Goal: Information Seeking & Learning: Learn about a topic

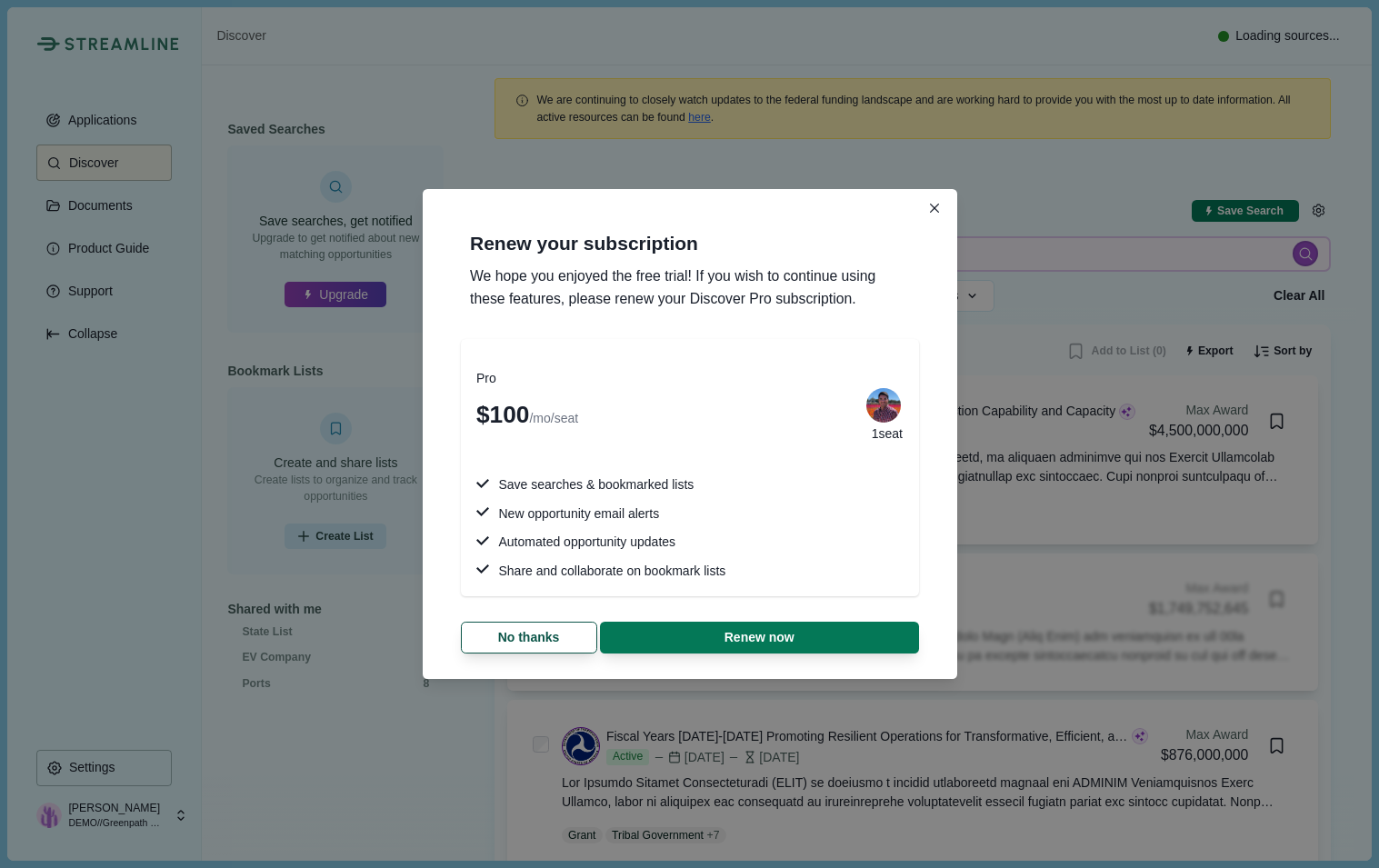
click at [902, 199] on section "Renew your subscription We hope you enjoyed the free trial! If you wish to cont…" at bounding box center [689, 434] width 534 height 490
click at [543, 649] on button "No thanks" at bounding box center [528, 638] width 130 height 30
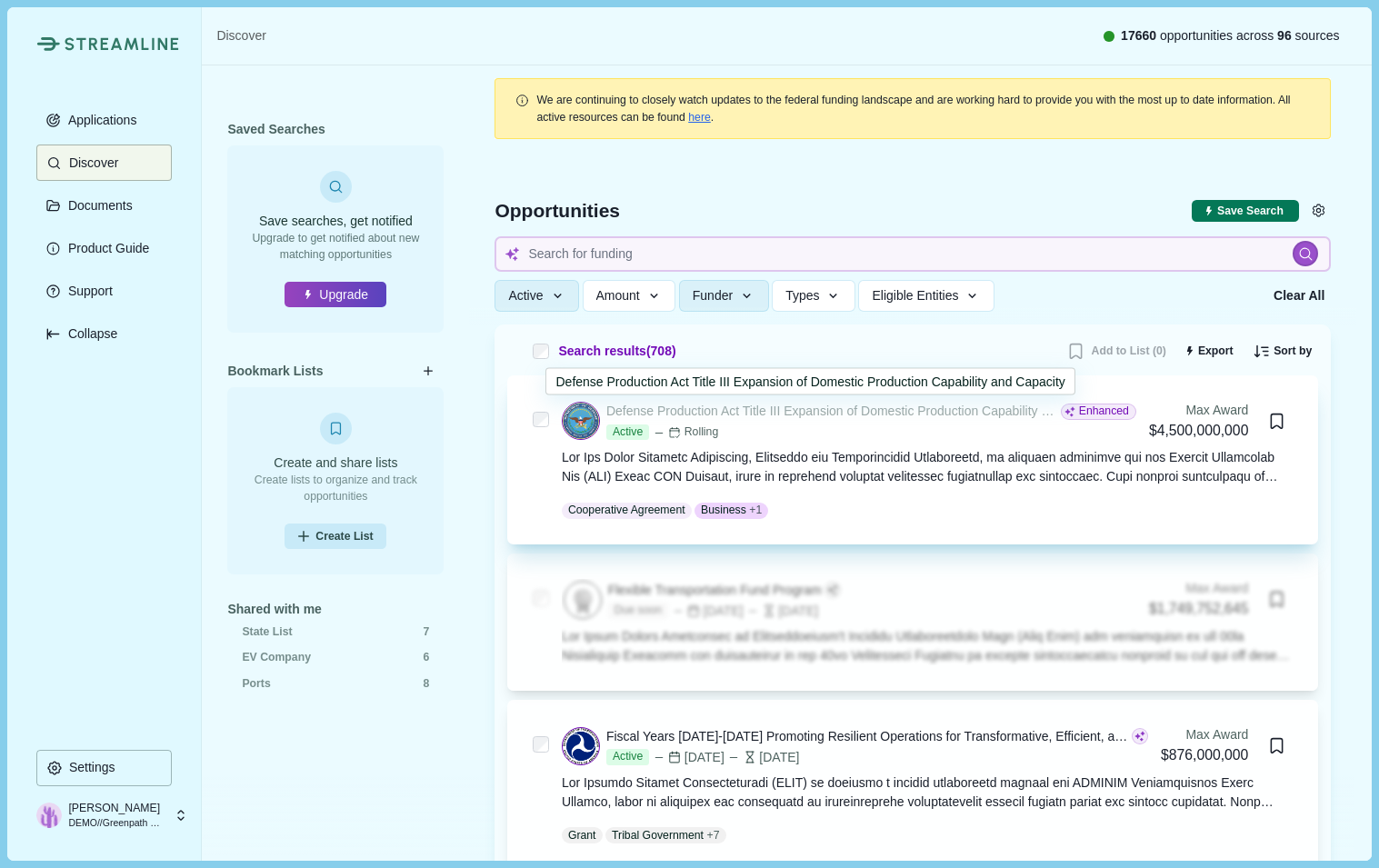
click at [732, 418] on div "Defense Production Act Title III Expansion of Domestic Production Capability an…" at bounding box center [832, 411] width 451 height 19
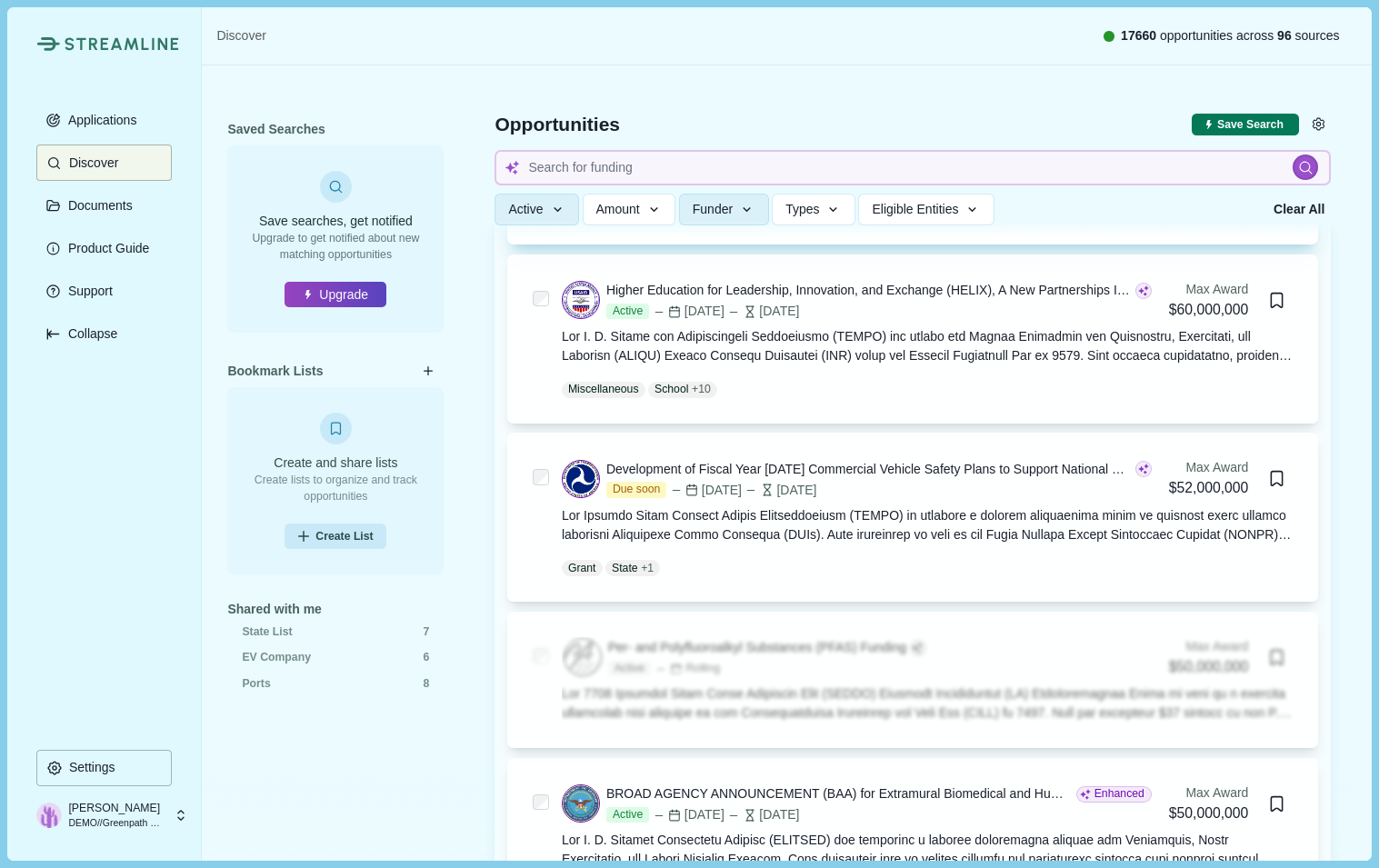
scroll to position [2608, 0]
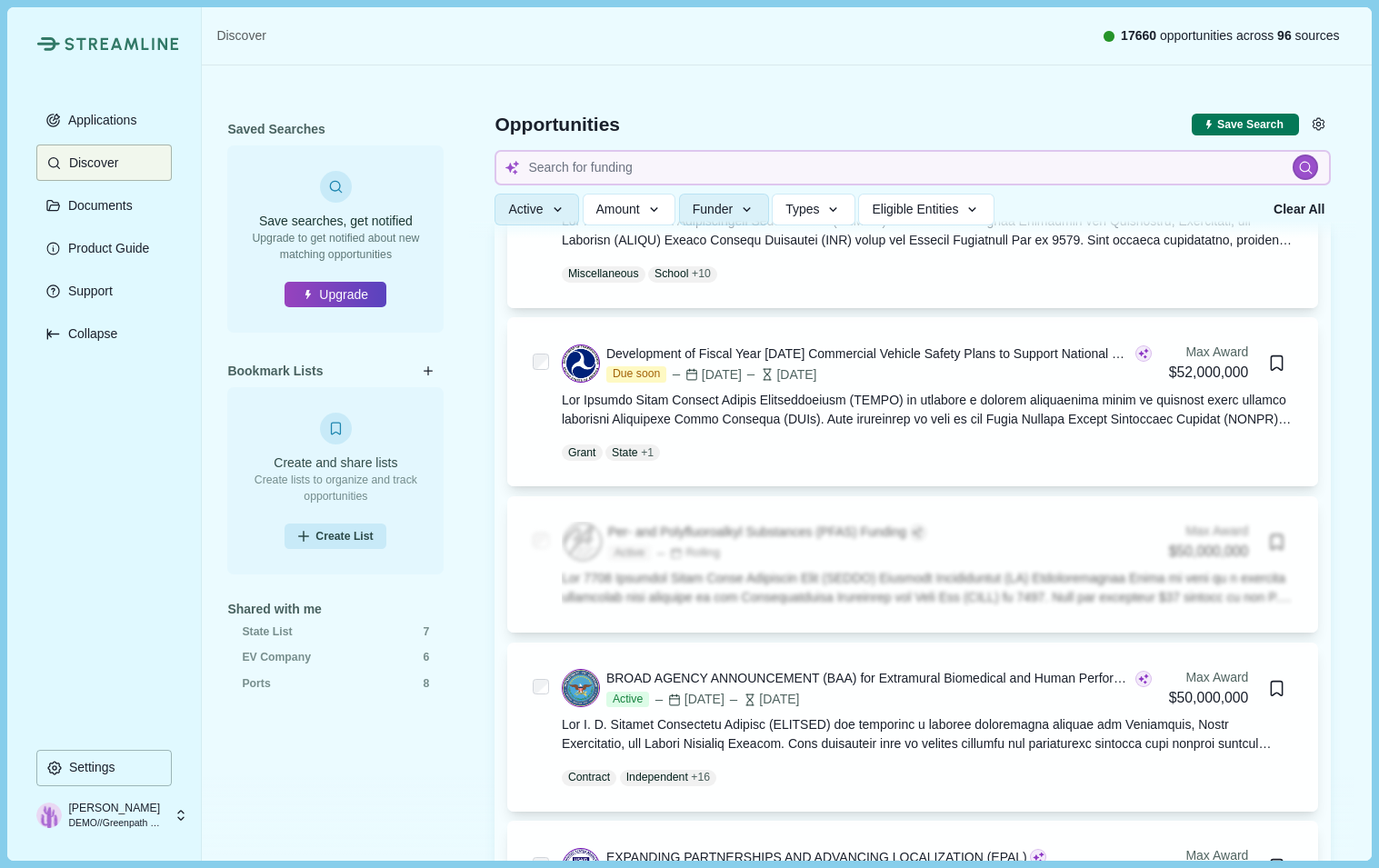
click at [619, 147] on div at bounding box center [913, 151] width 888 height 173
click at [727, 200] on button "Funder" at bounding box center [724, 210] width 90 height 32
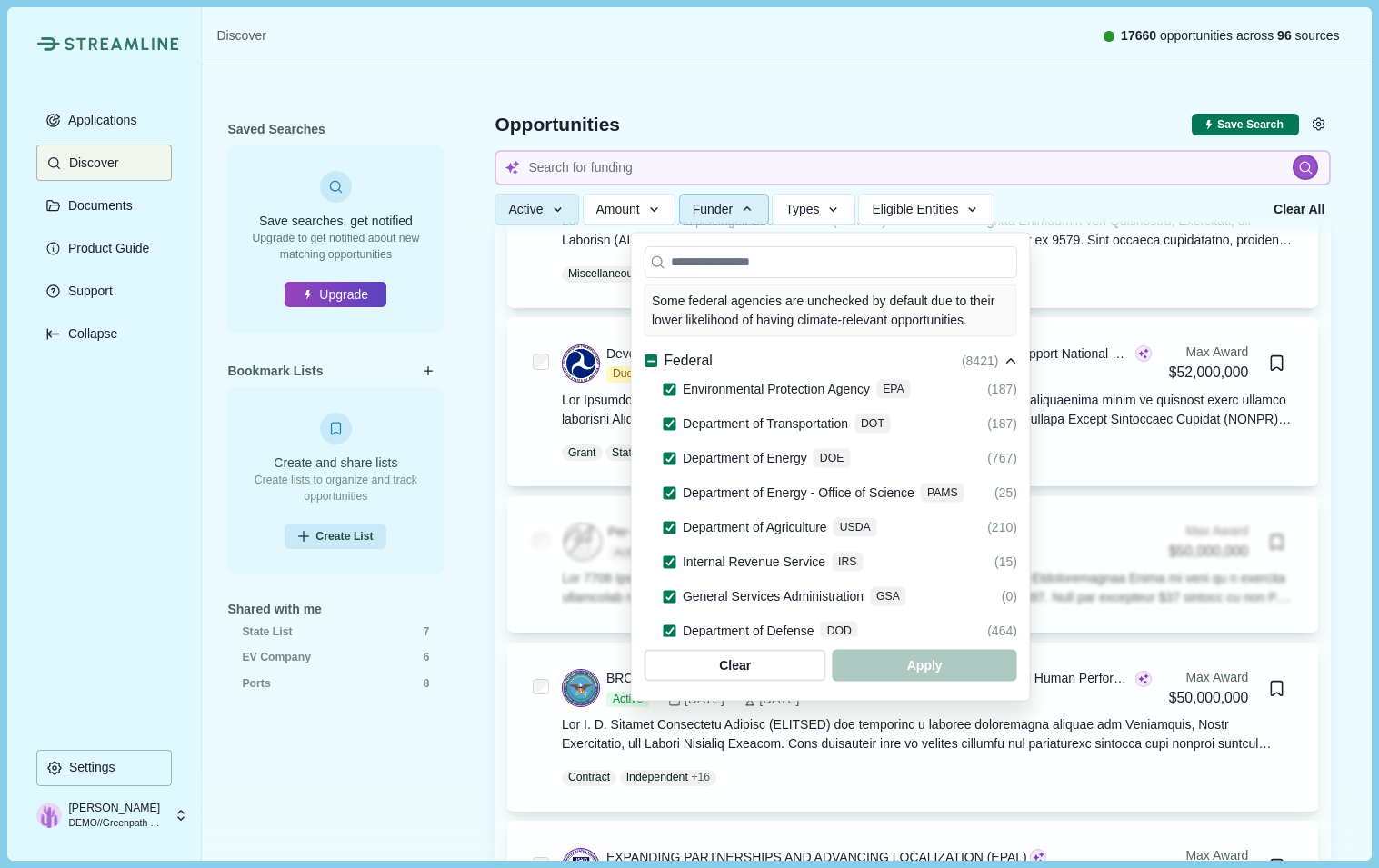
click at [999, 351] on span "( 8421 )" at bounding box center [980, 361] width 37 height 19
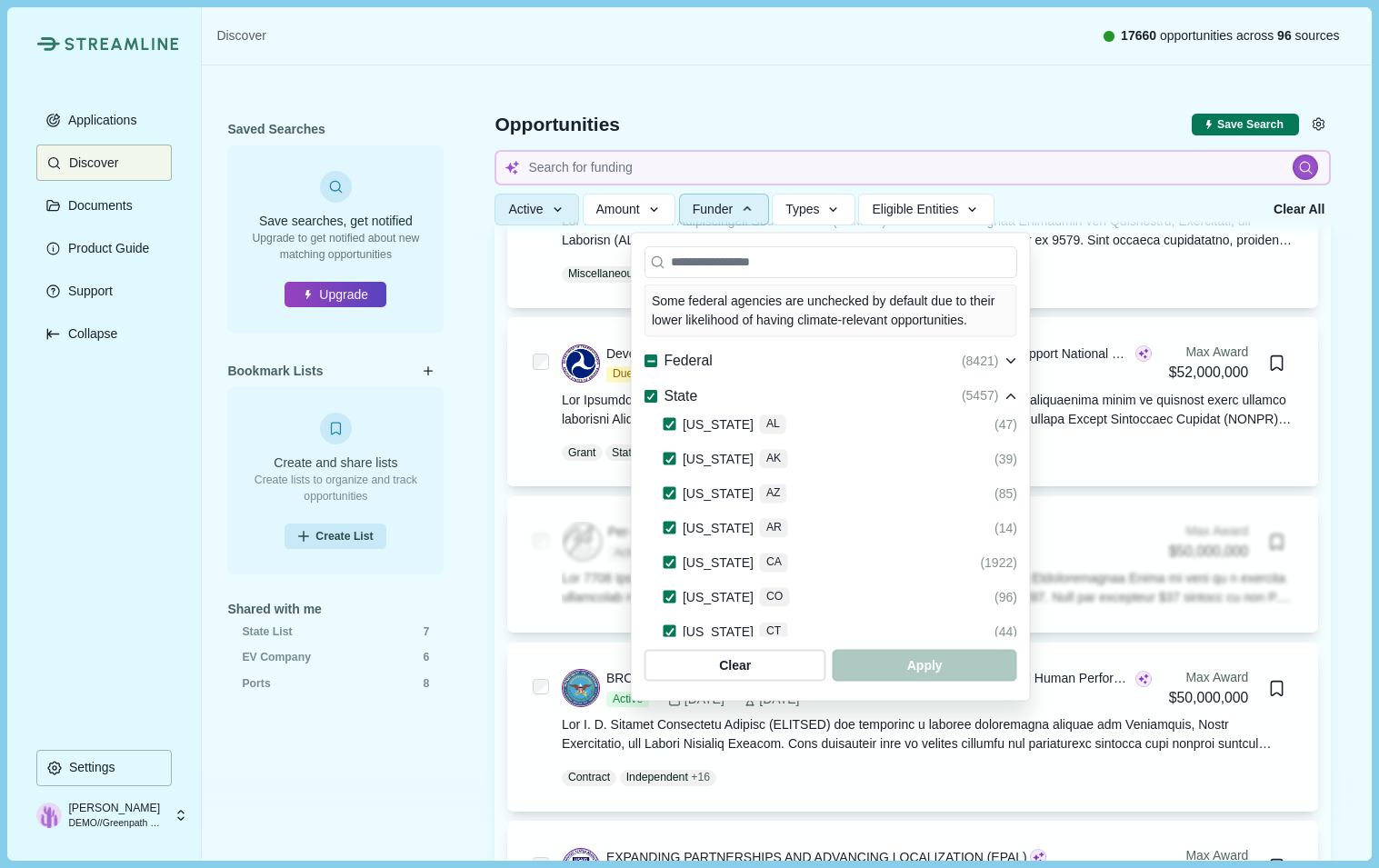
click at [649, 356] on icon at bounding box center [651, 361] width 10 height 10
click at [649, 392] on icon at bounding box center [651, 395] width 10 height 8
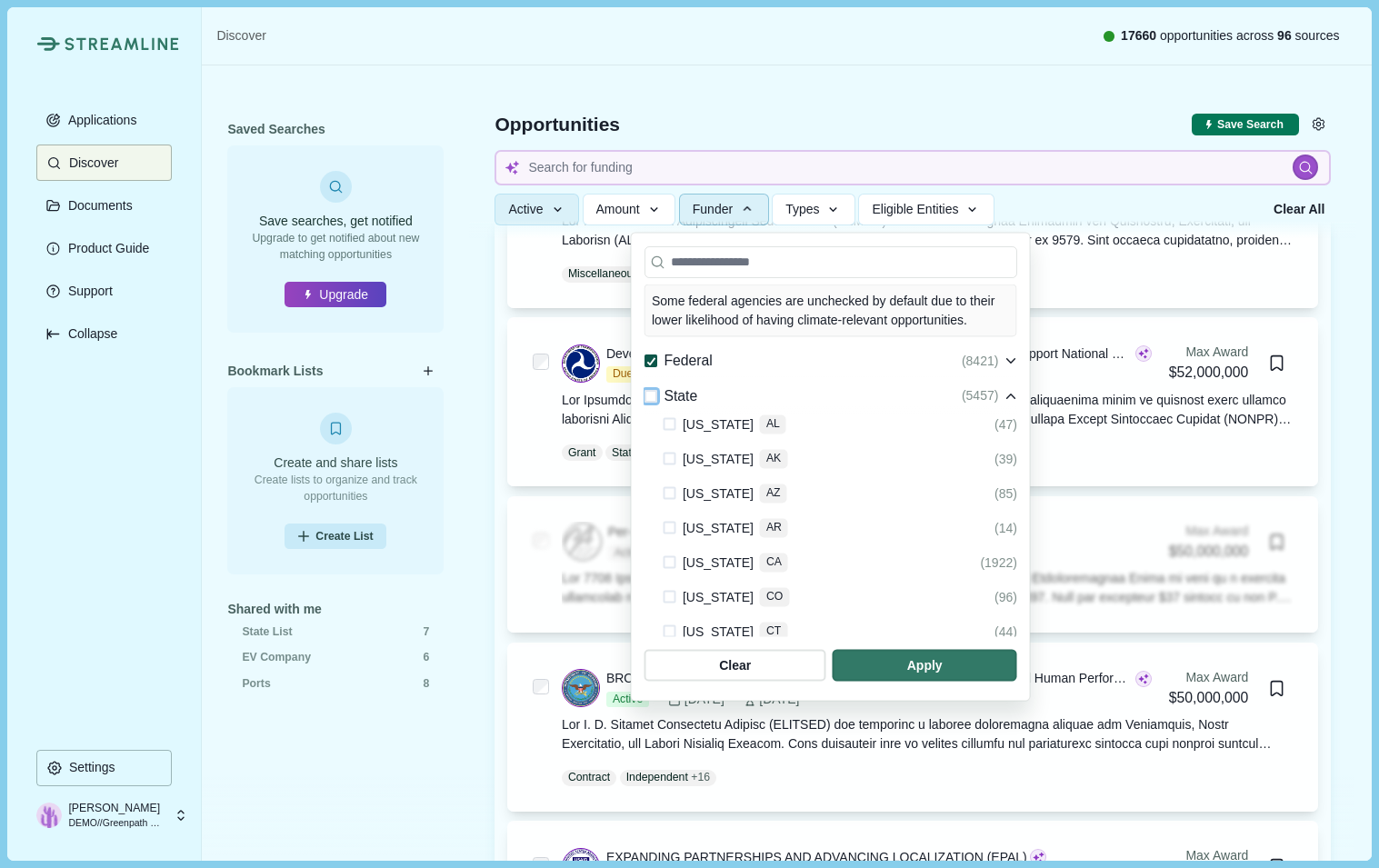
click at [648, 358] on polyline at bounding box center [651, 361] width 7 height 7
click at [674, 552] on div at bounding box center [670, 562] width 13 height 21
click at [674, 557] on span at bounding box center [670, 563] width 13 height 13
click at [1013, 666] on span "button" at bounding box center [925, 665] width 175 height 30
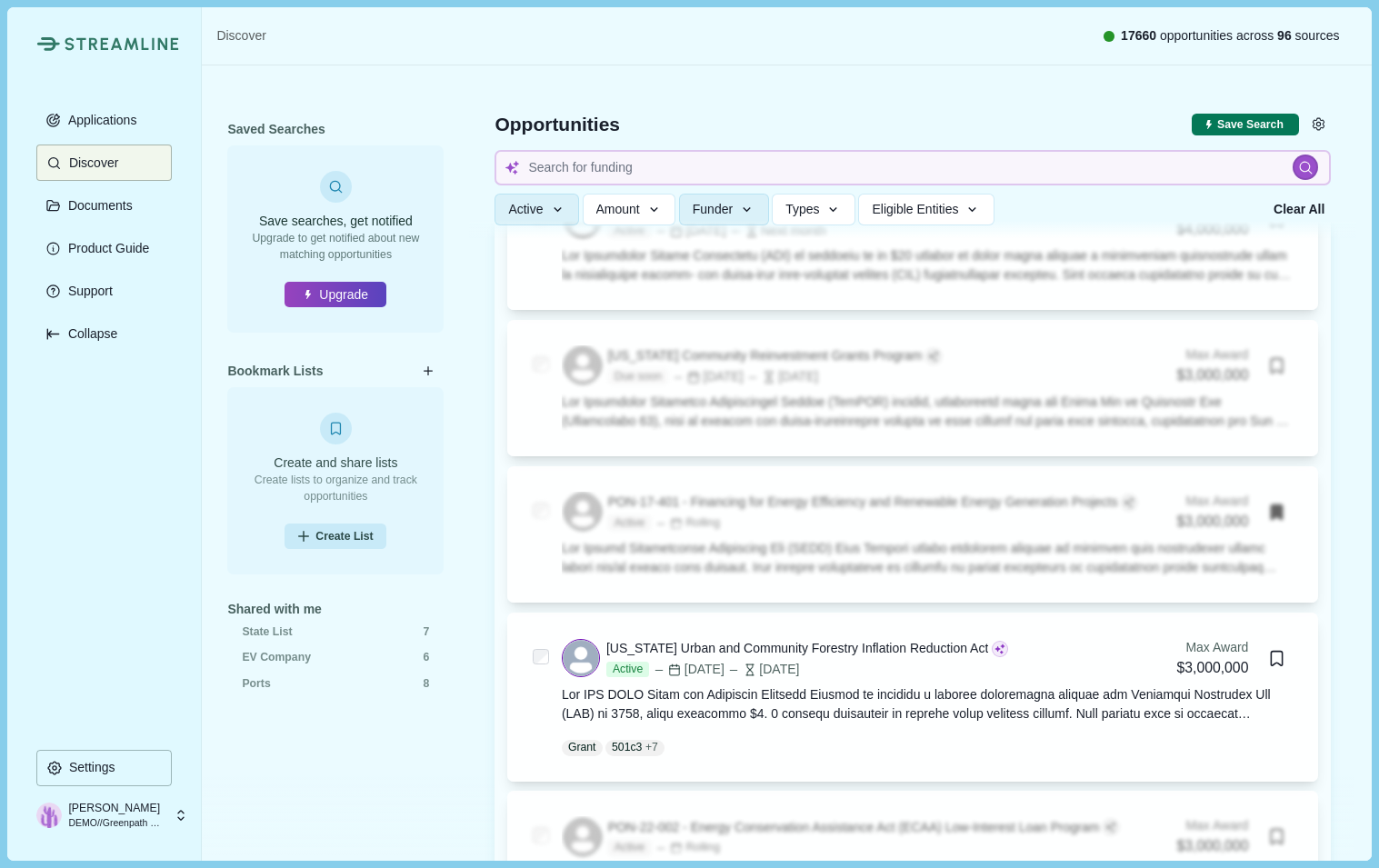
scroll to position [25, 0]
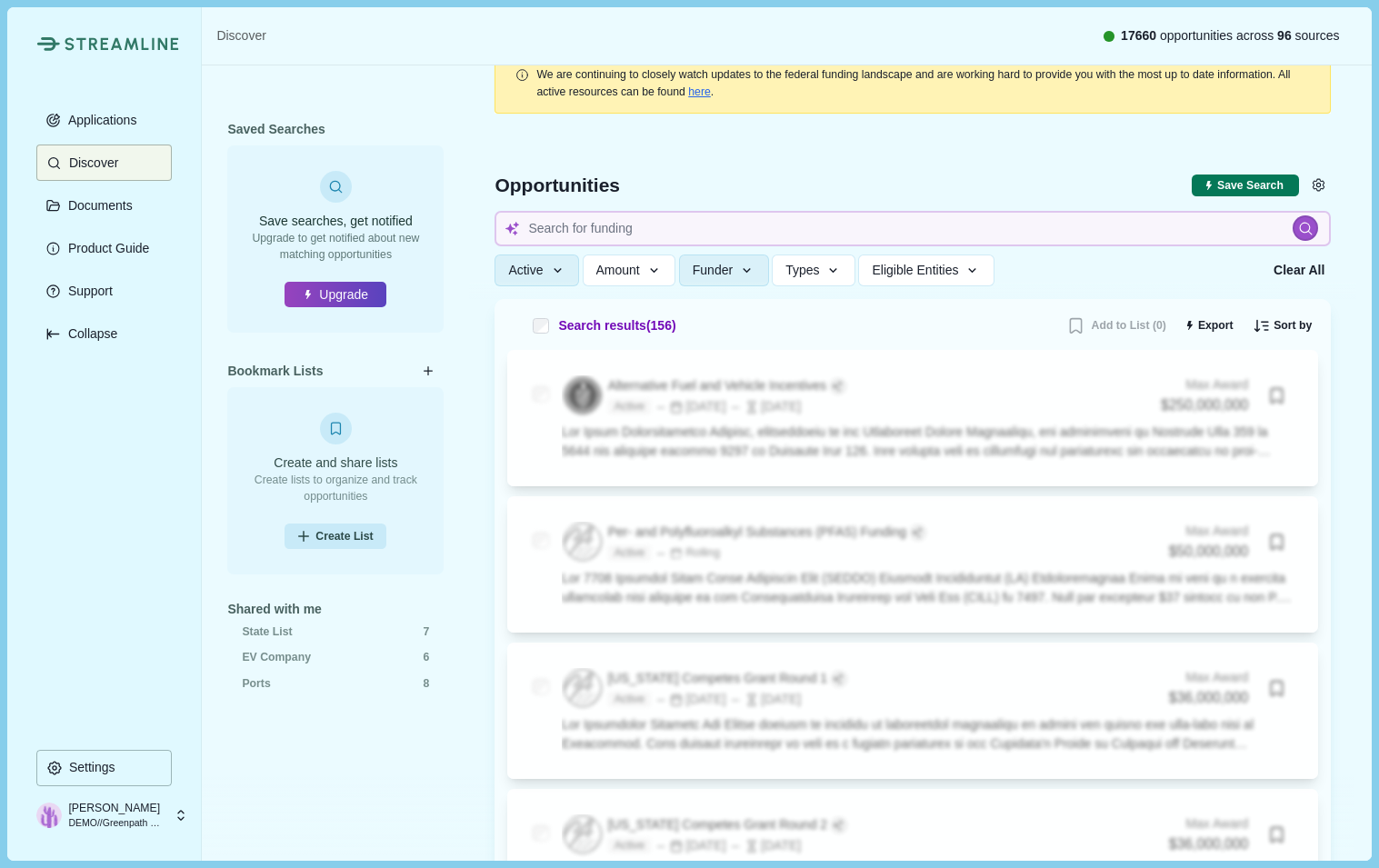
click at [722, 77] on span "We are continuing to closely watch updates to the federal funding landscape and…" at bounding box center [913, 82] width 753 height 29
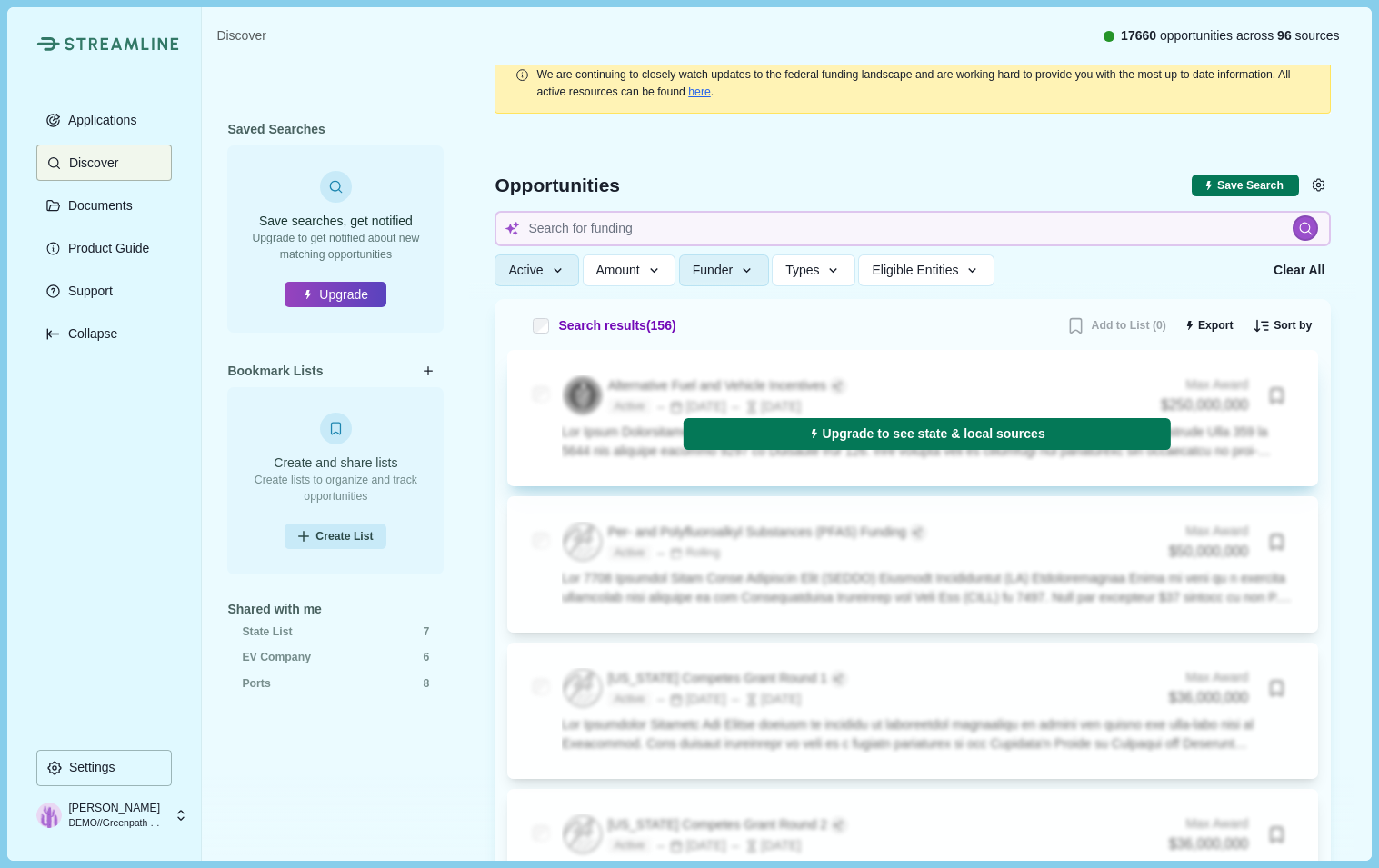
scroll to position [0, 0]
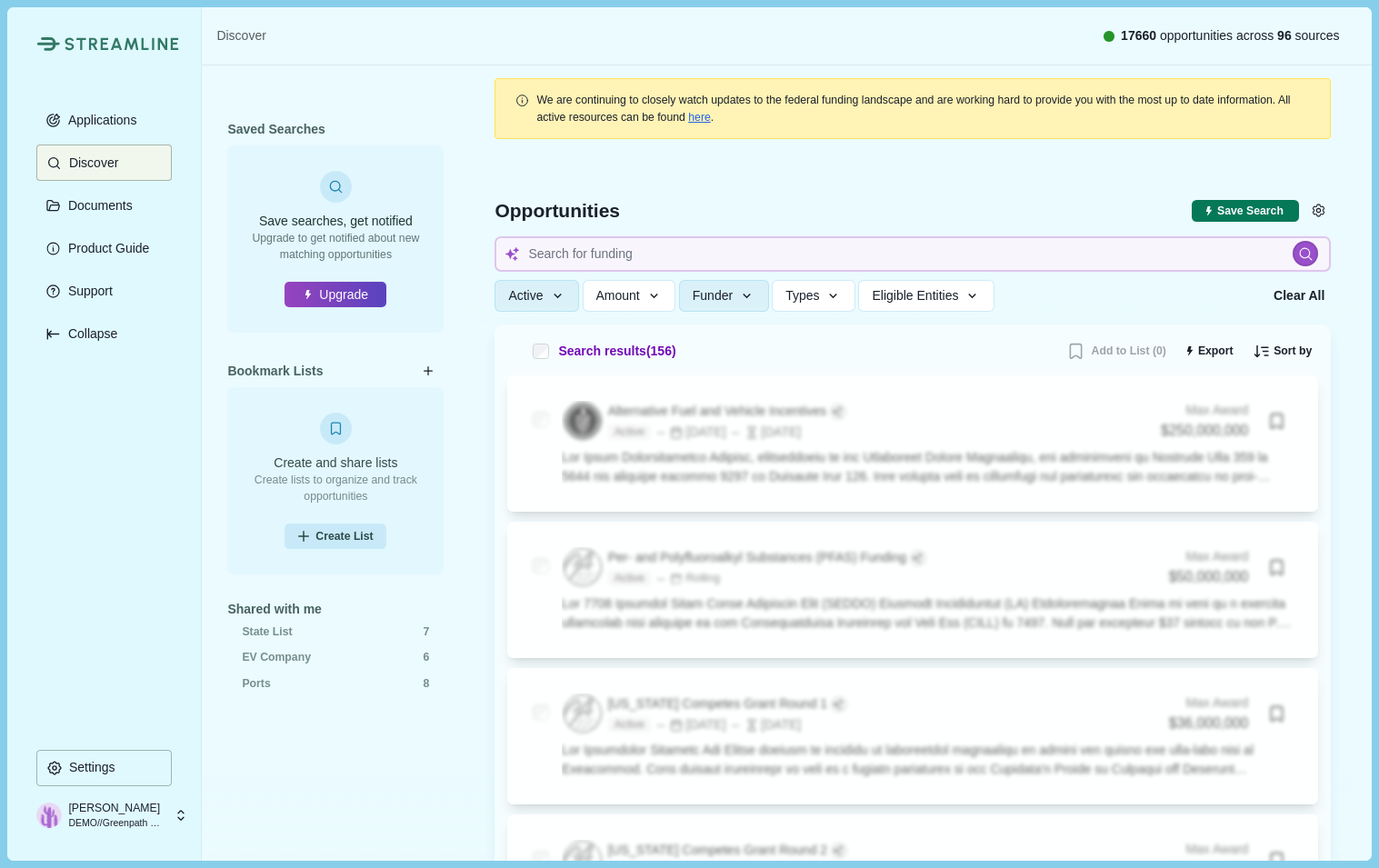
click at [73, 815] on p "[PERSON_NAME]" at bounding box center [116, 808] width 95 height 17
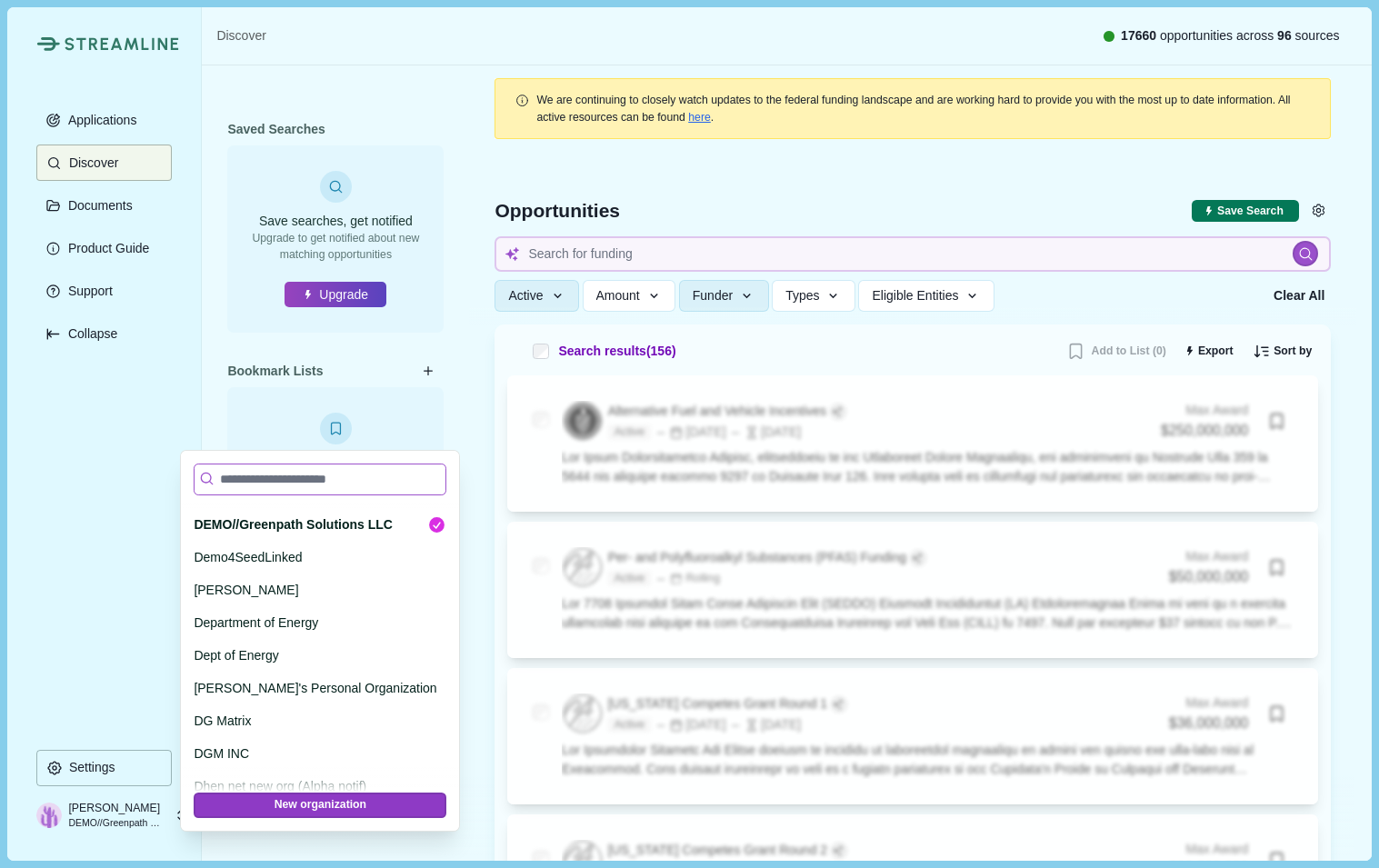
click at [279, 484] on input at bounding box center [320, 479] width 253 height 32
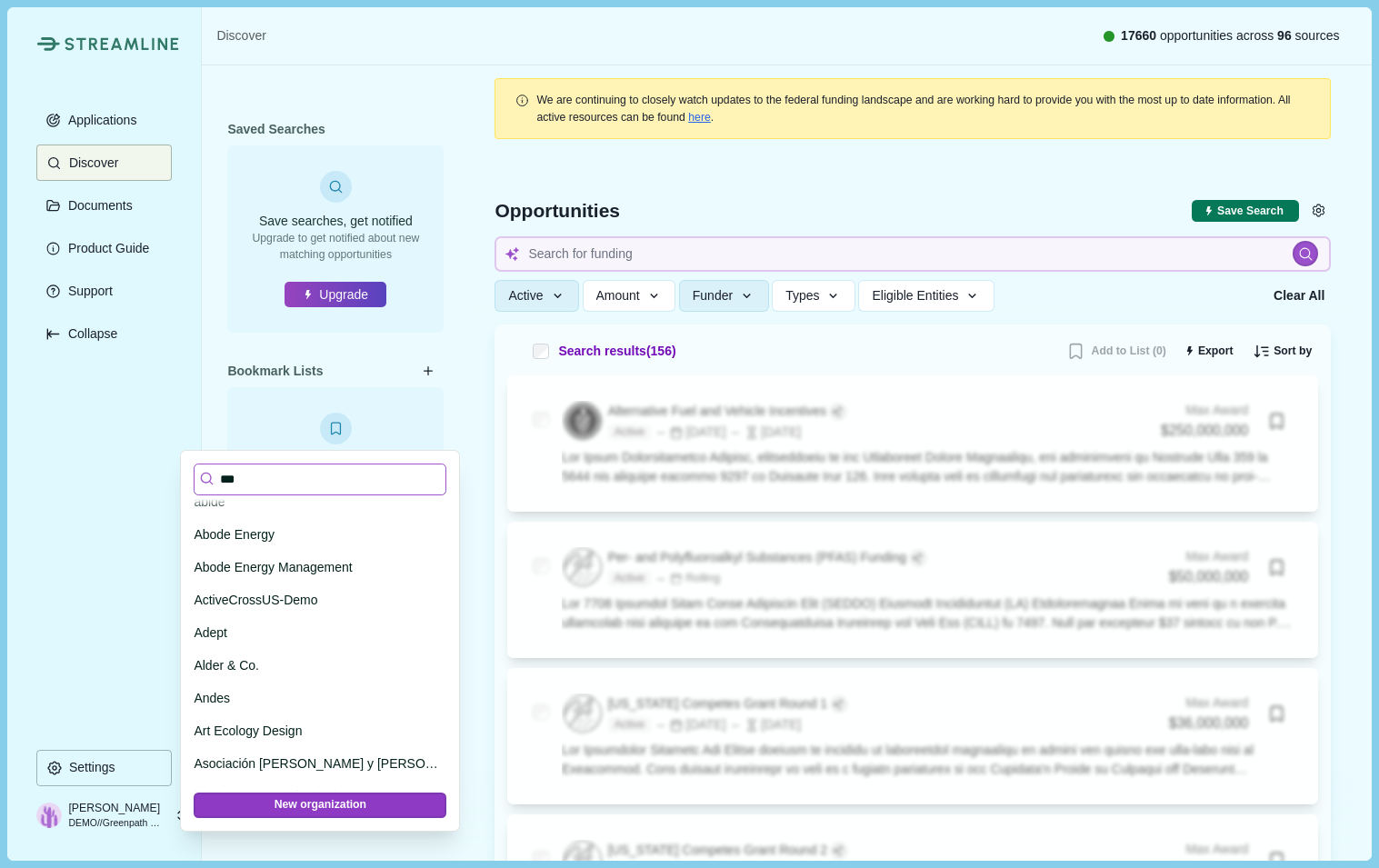
type input "****"
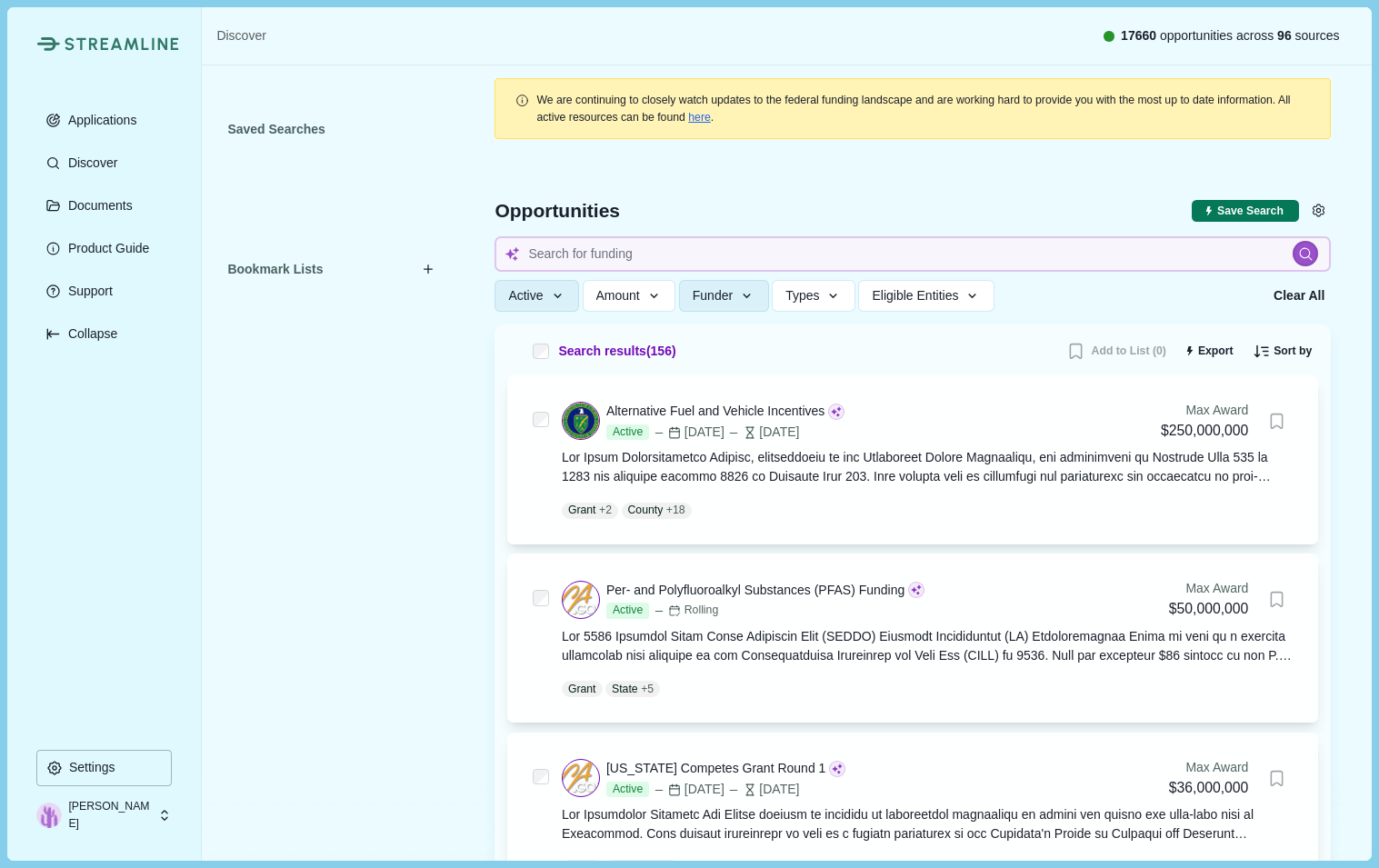
click at [206, 508] on div "Saved Searches Bookmark Lists" at bounding box center [335, 438] width 268 height 746
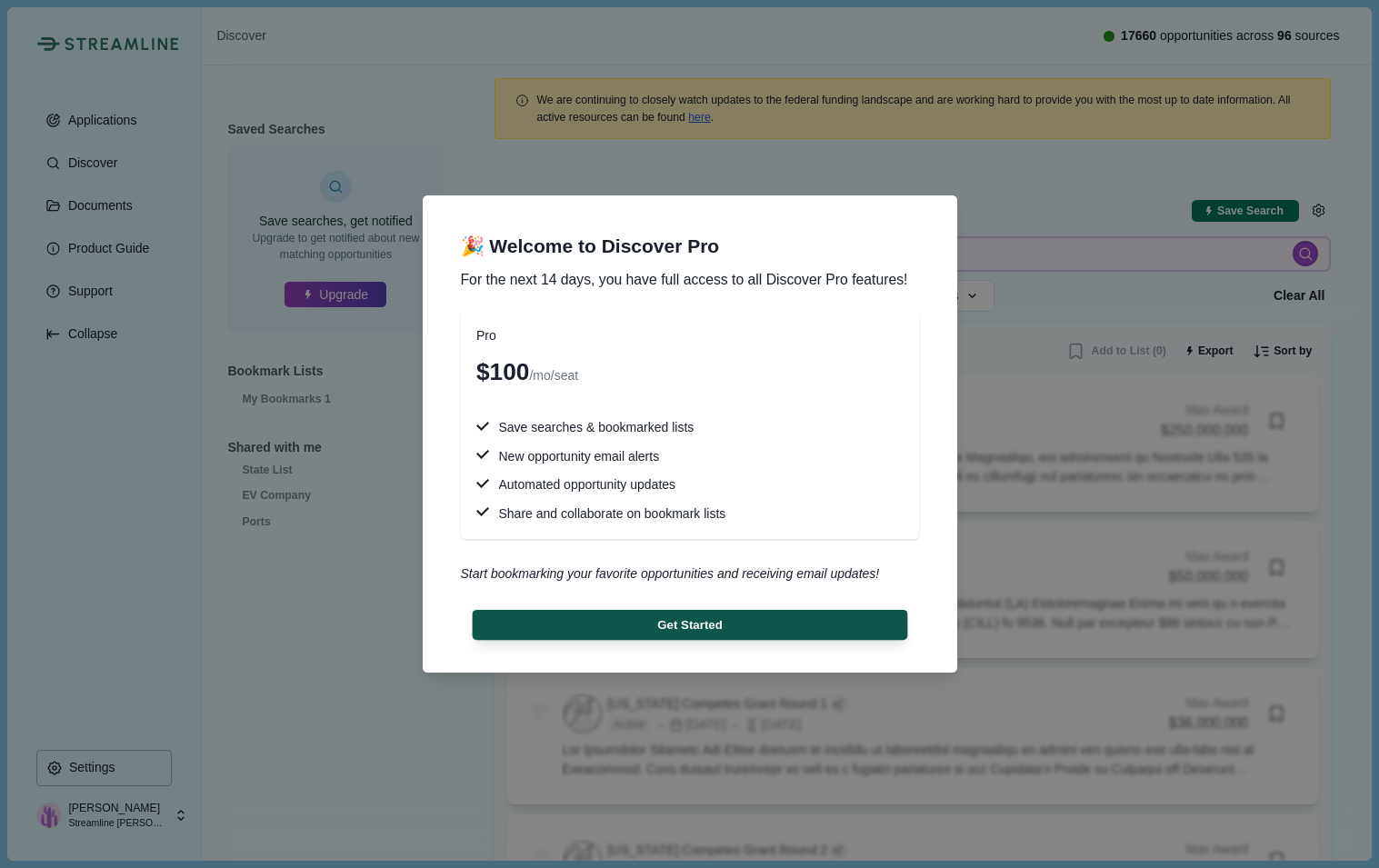
click at [506, 628] on button "Get Started" at bounding box center [689, 625] width 435 height 30
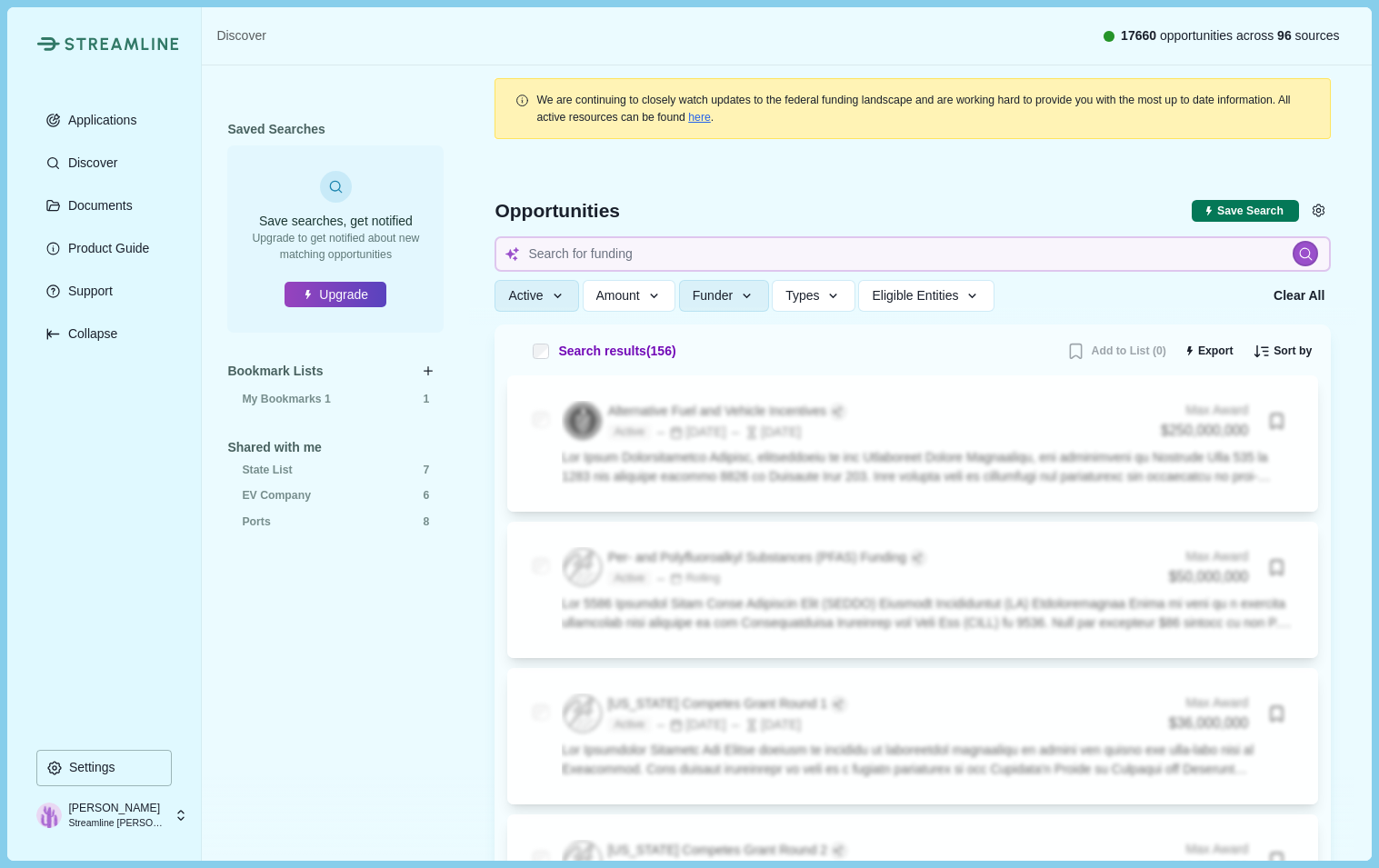
click at [140, 625] on div "Applications Discover Documents Product Guide Support Collapse" at bounding box center [103, 425] width 135 height 647
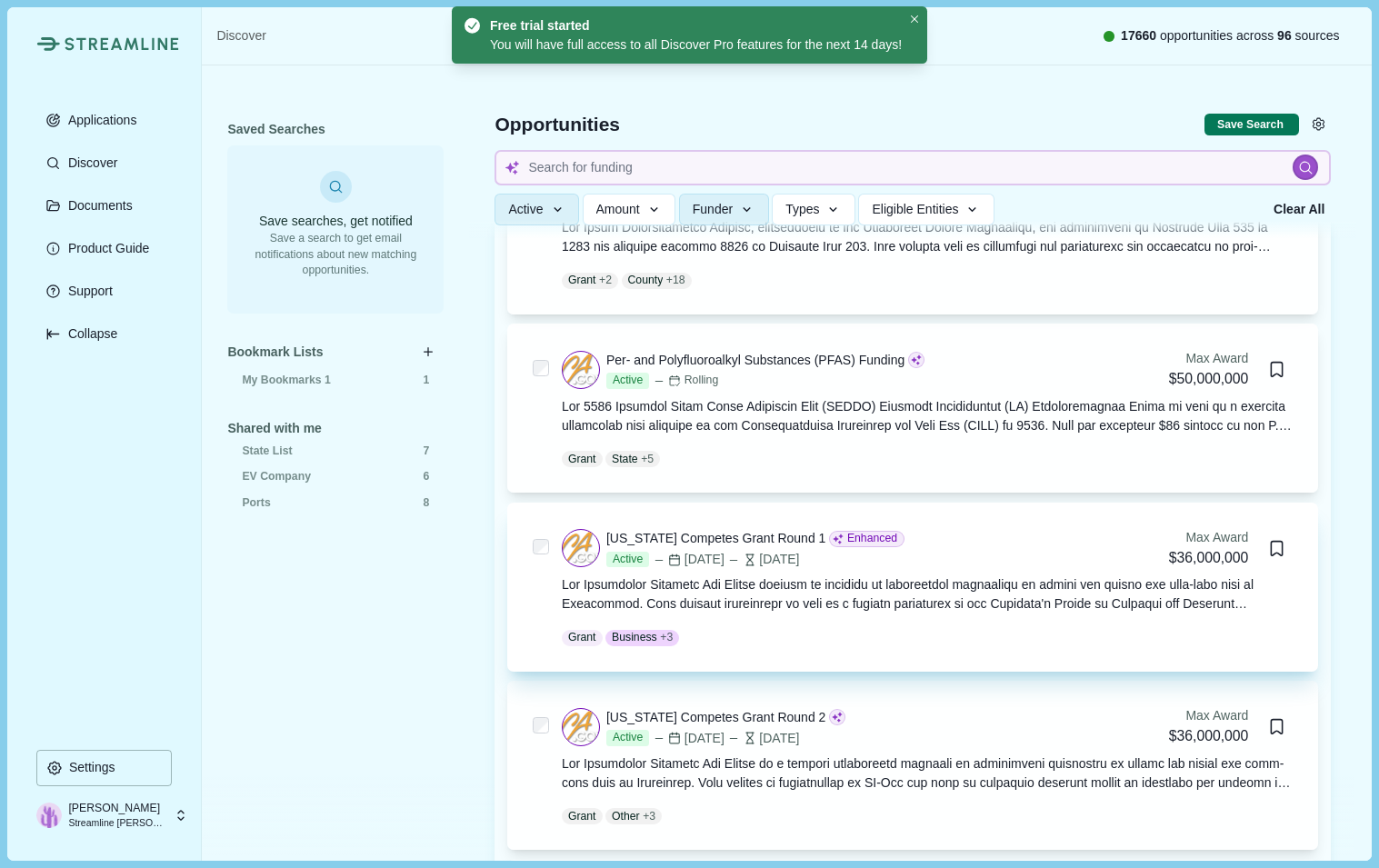
scroll to position [740, 0]
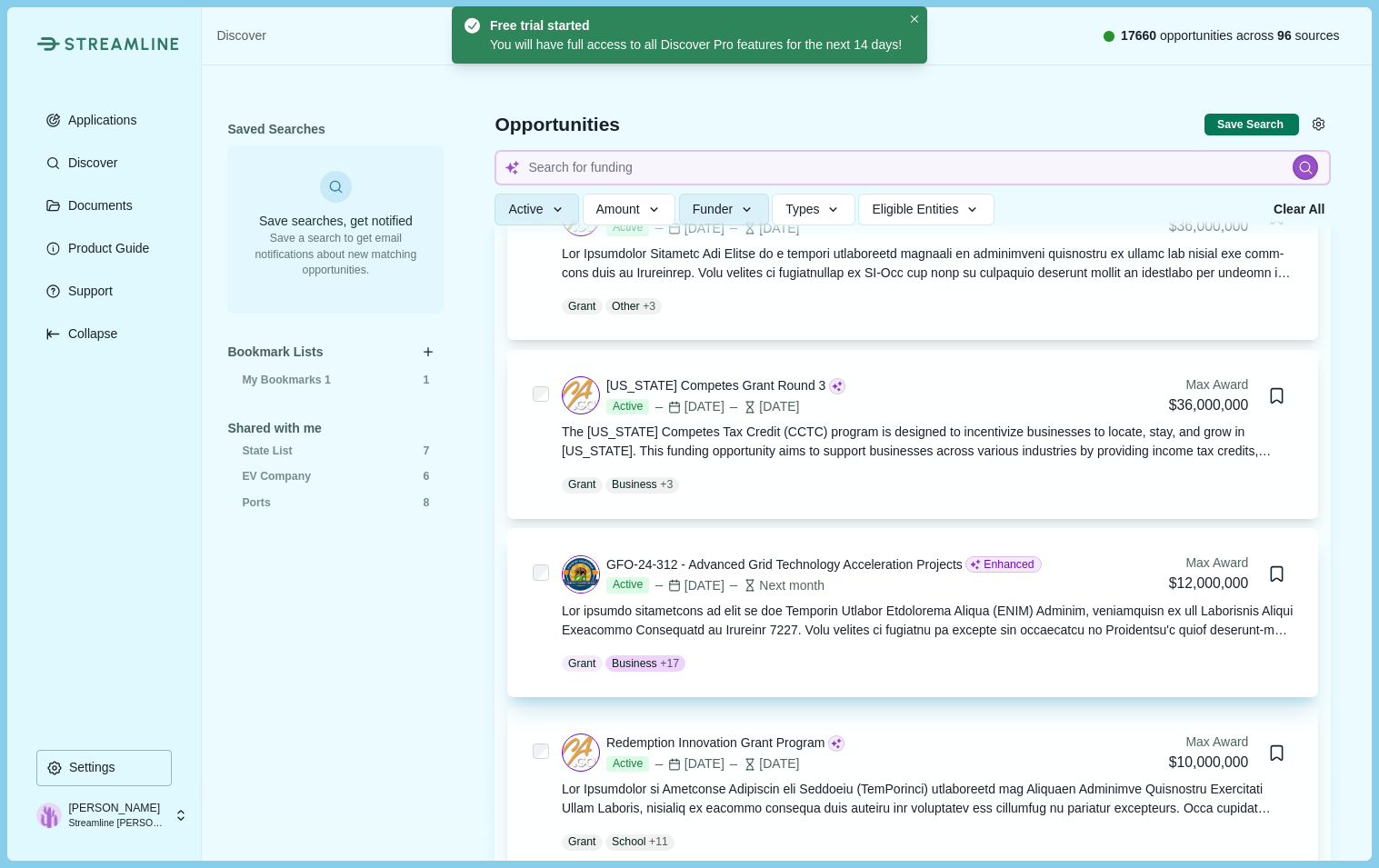
click at [631, 564] on div "GFO-24-312 - Advanced Grid Technology Acceleration Projects" at bounding box center [784, 565] width 356 height 19
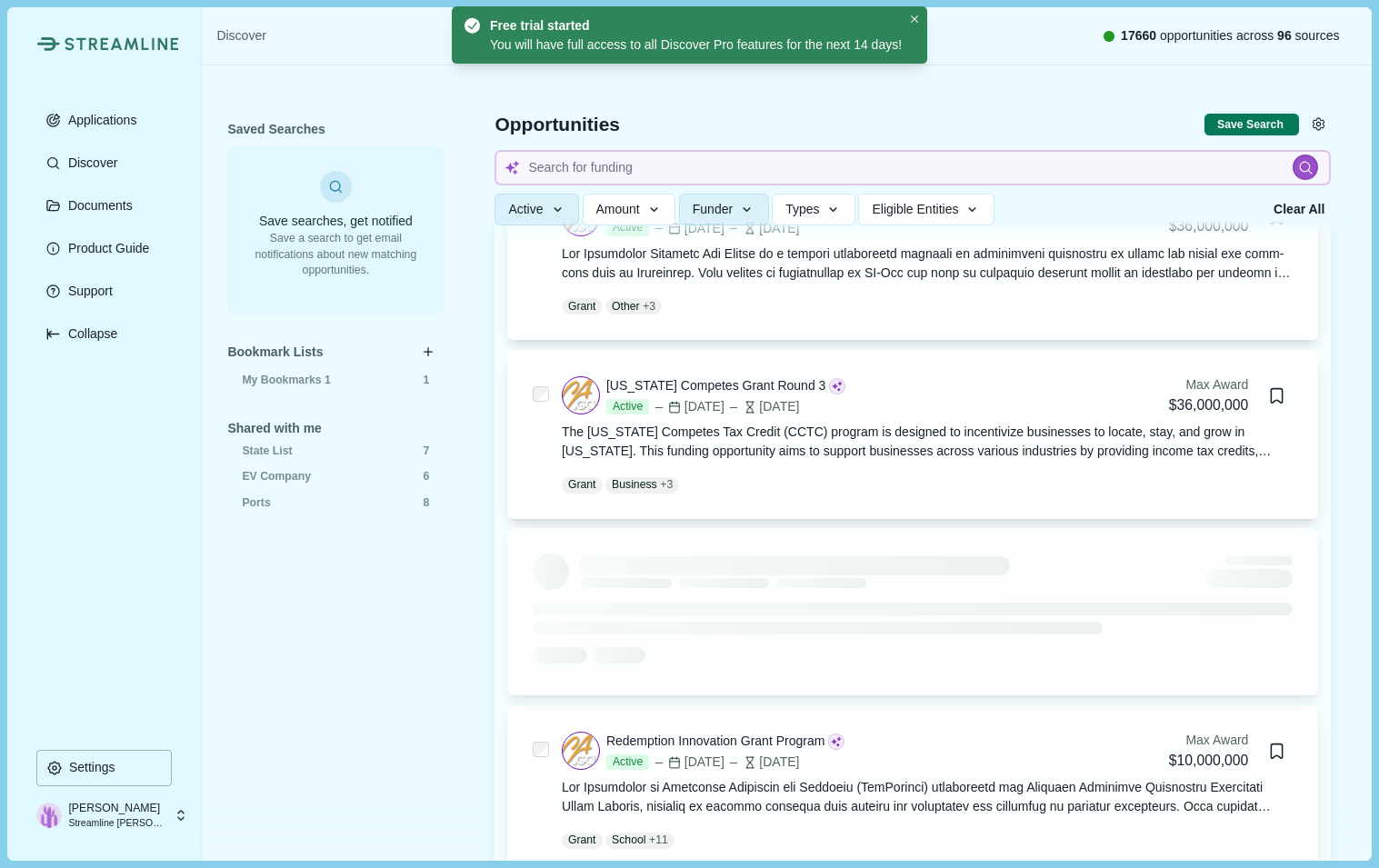
click at [631, 564] on div at bounding box center [794, 566] width 431 height 19
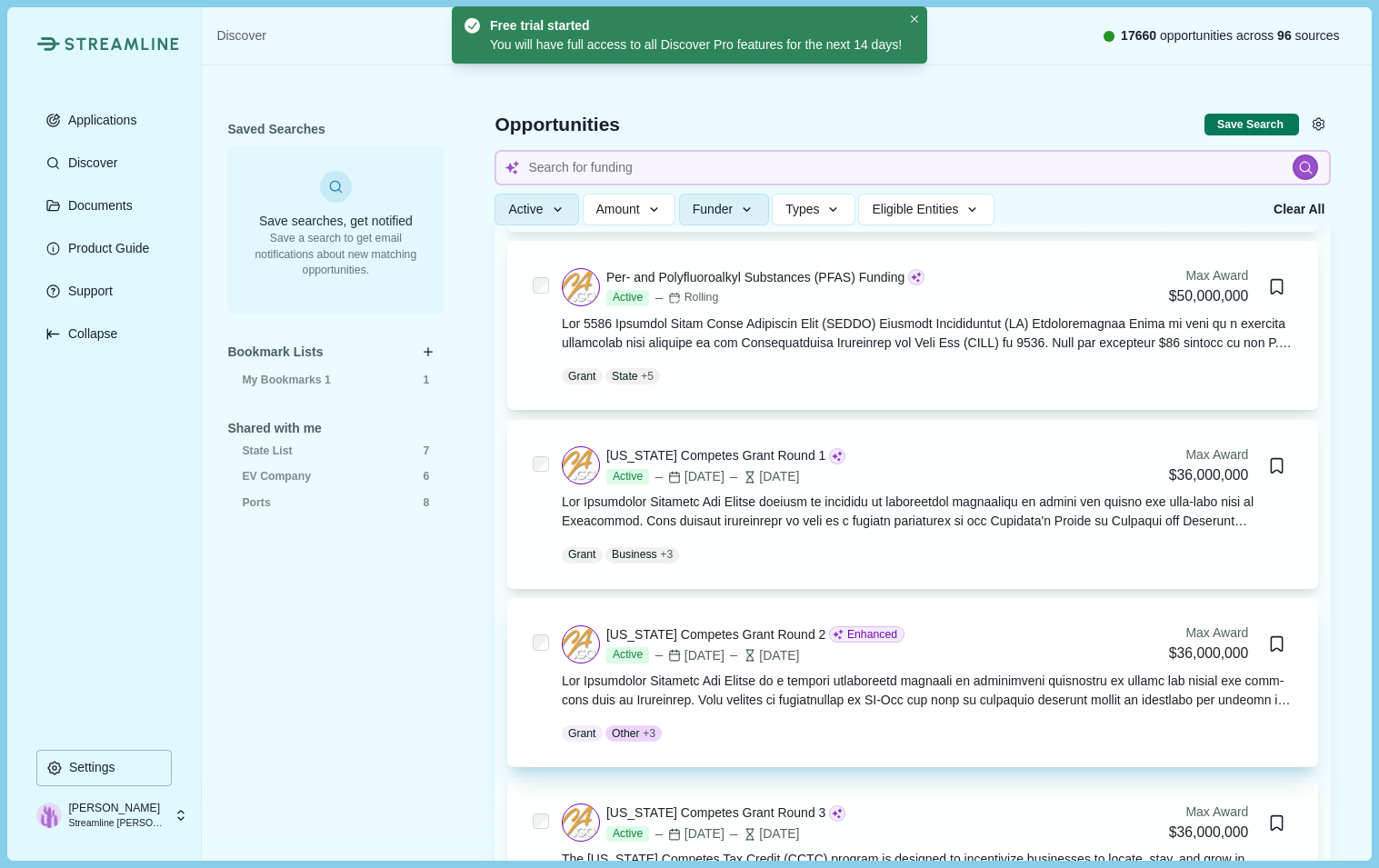
scroll to position [214, 0]
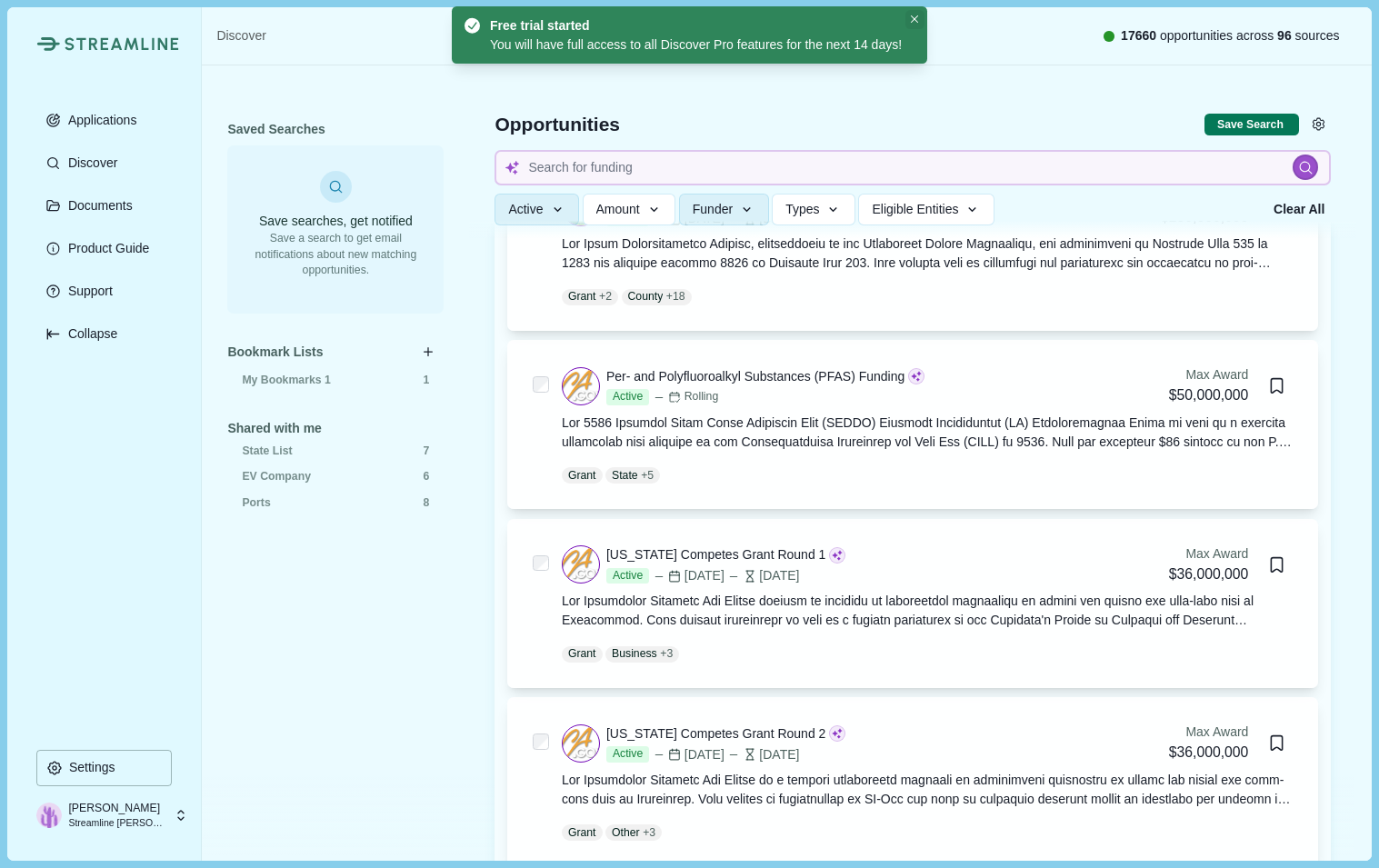
click at [919, 19] on icon "Close" at bounding box center [915, 20] width 8 height 8
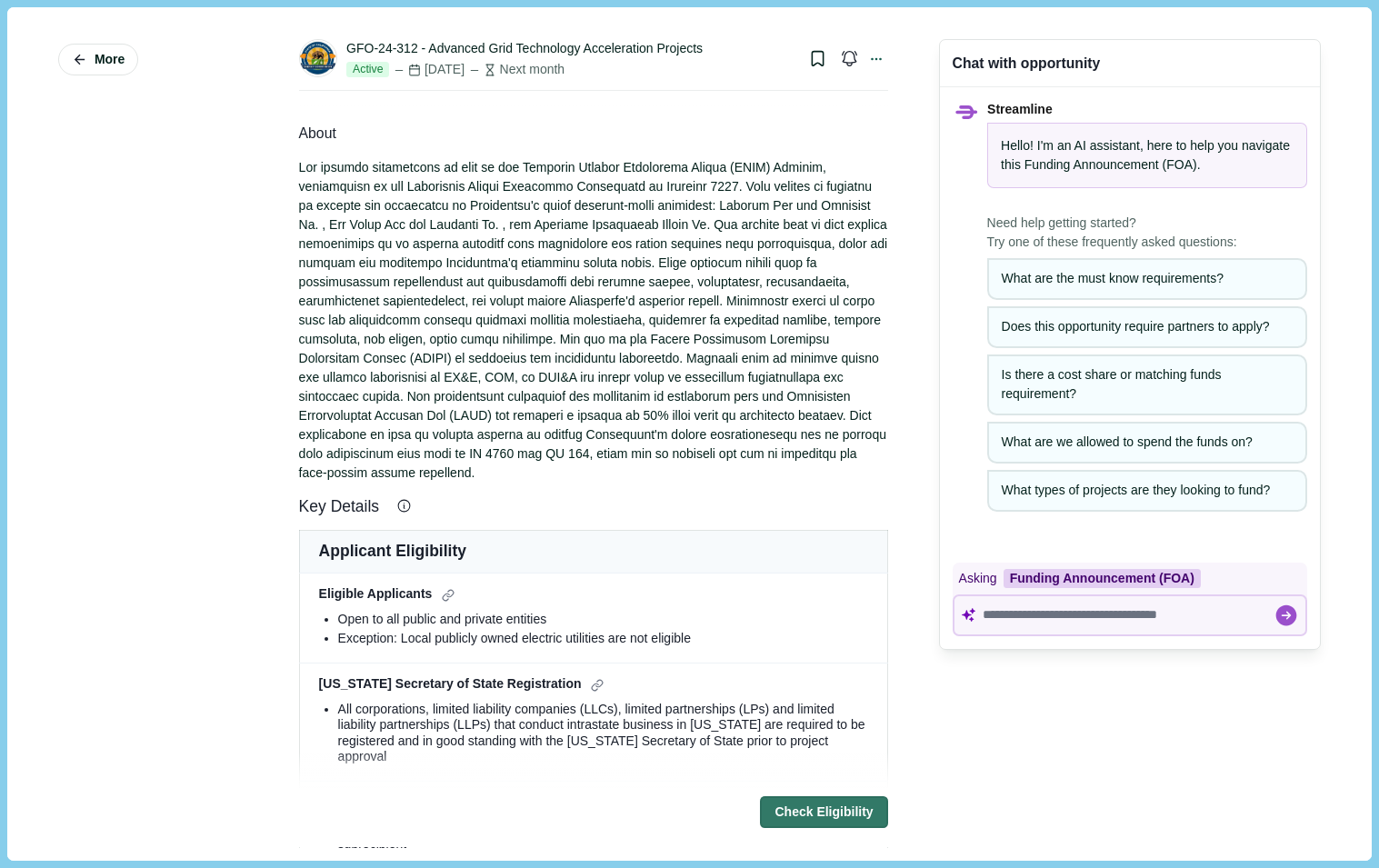
click at [692, 36] on div "GFO-24-312 - Advanced Grid Technology Acceleration Projects Active Oct 17, 2025…" at bounding box center [594, 64] width 589 height 90
copy div "GFO-24-312 - Advanced Grid Technology Acceleration Projects"
click at [87, 454] on div "More" at bounding box center [152, 433] width 189 height 827
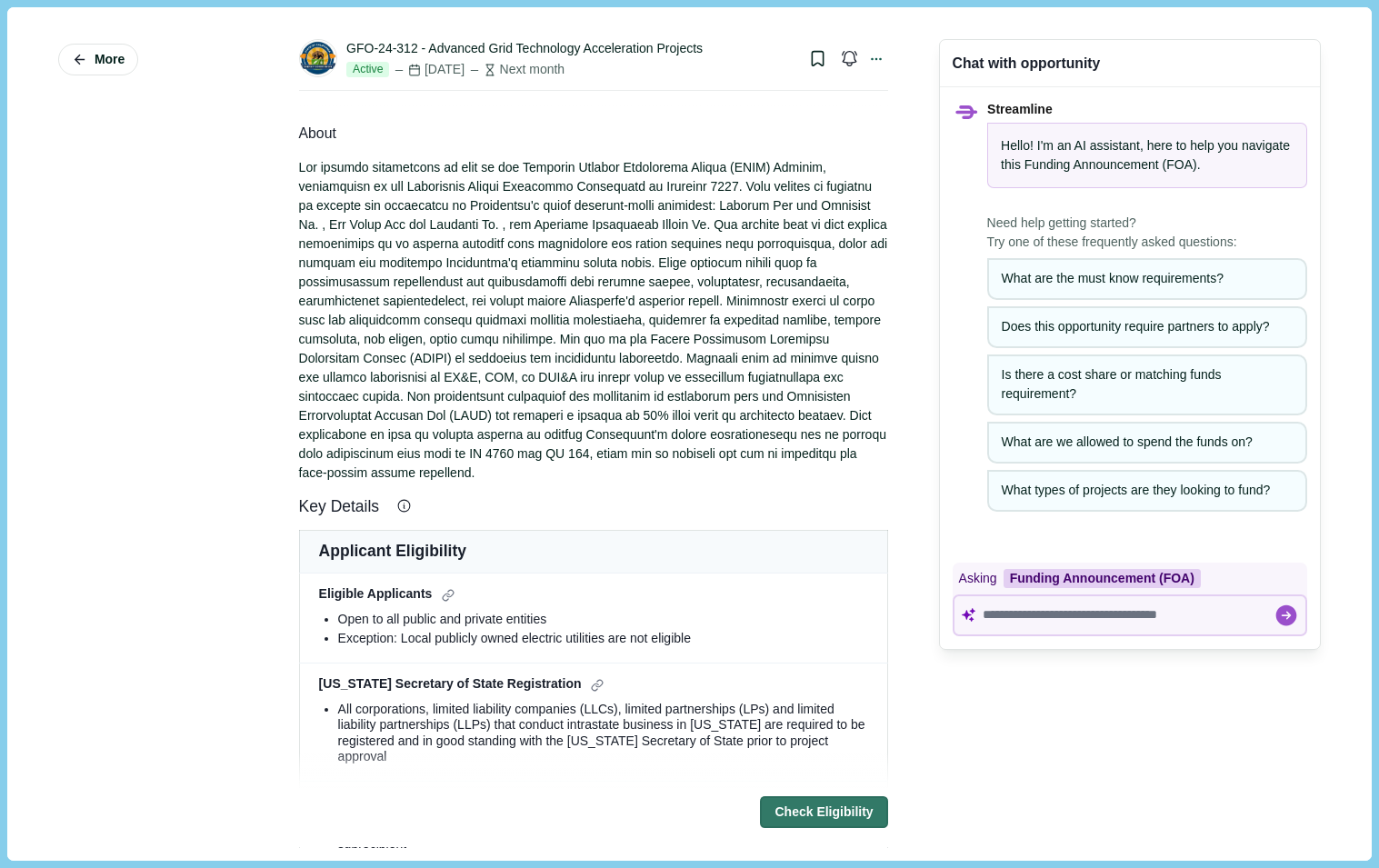
click at [629, 258] on div at bounding box center [594, 321] width 589 height 324
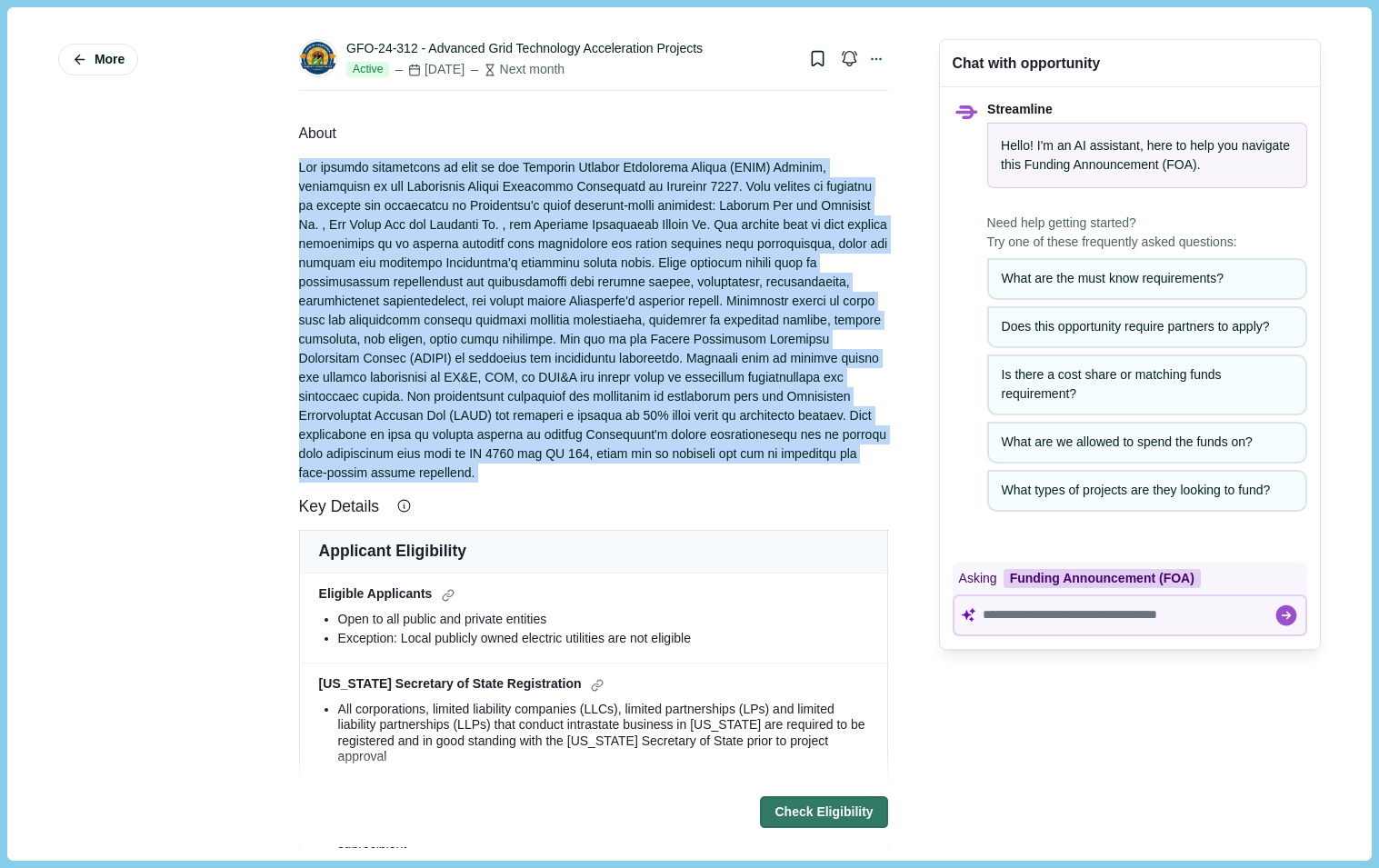
click at [629, 258] on div at bounding box center [594, 321] width 589 height 324
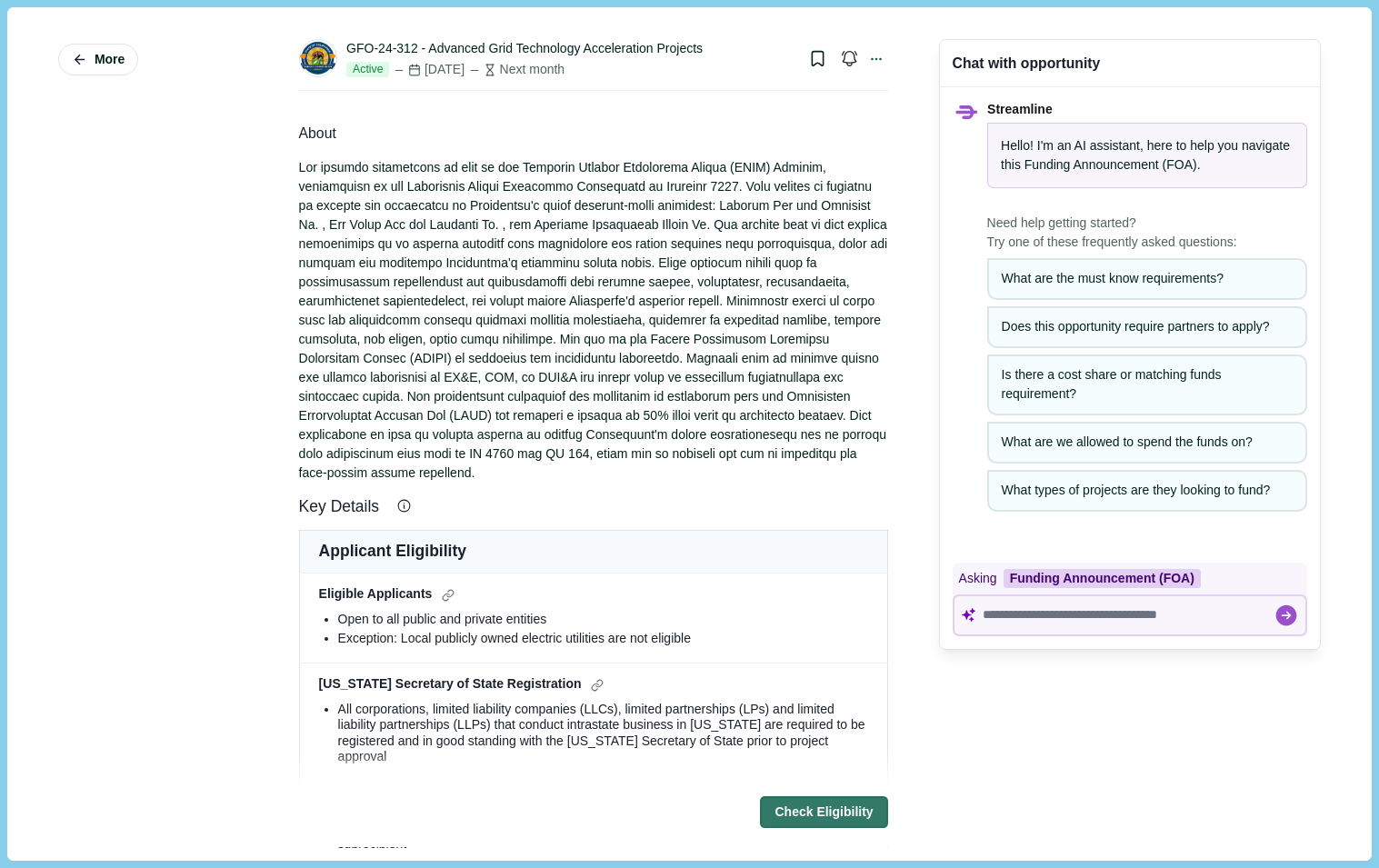
click at [629, 339] on div at bounding box center [594, 321] width 589 height 324
click at [627, 374] on div at bounding box center [594, 321] width 589 height 324
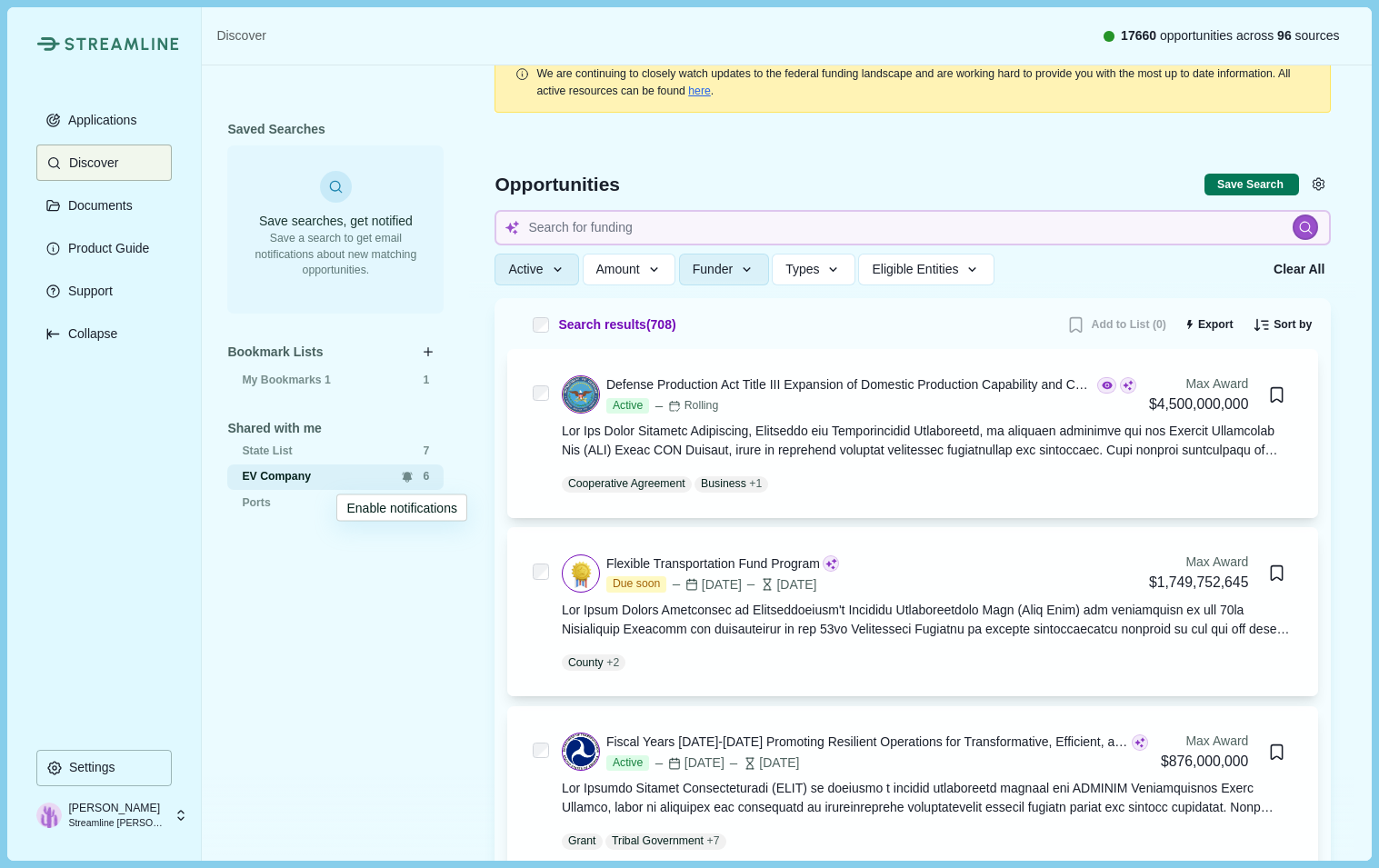
scroll to position [36, 0]
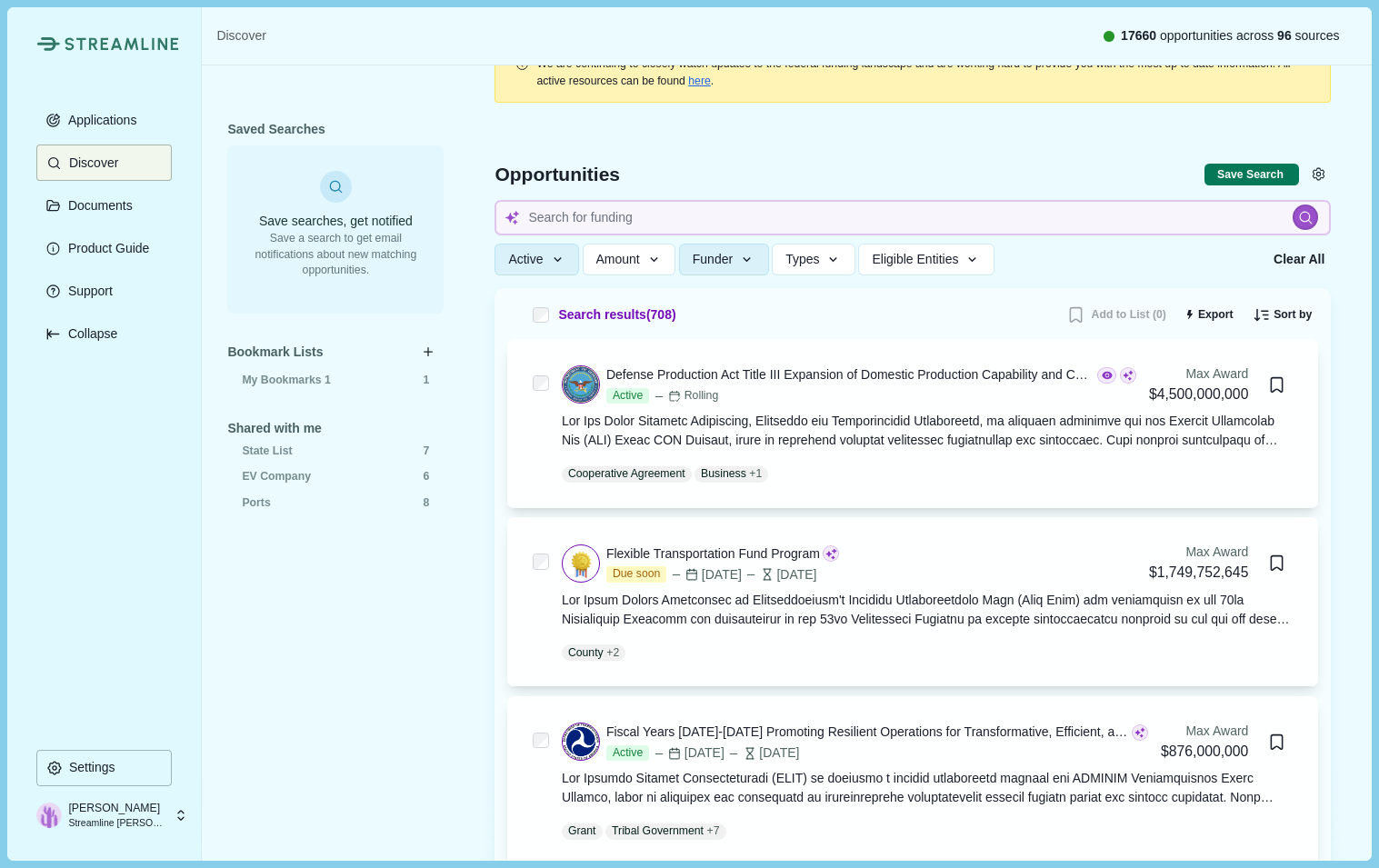
click at [368, 679] on div "Saved Searches Save searches, get notified Save a search to get email notificat…" at bounding box center [336, 463] width 216 height 695
